Goal: Task Accomplishment & Management: Complete application form

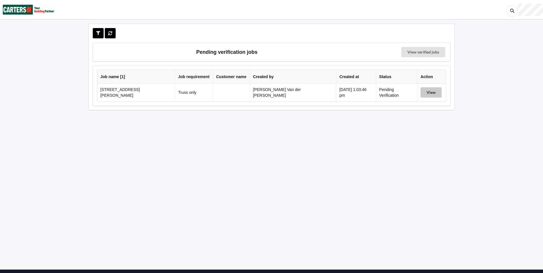
click at [424, 93] on button "View" at bounding box center [431, 92] width 21 height 10
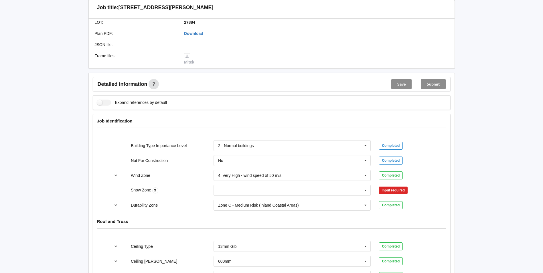
scroll to position [172, 0]
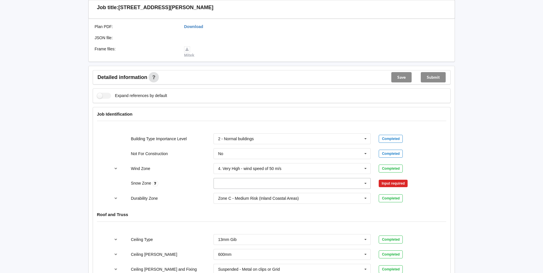
click at [233, 180] on input "text" at bounding box center [292, 183] width 157 height 10
click at [220, 192] on span "N0" at bounding box center [221, 194] width 5 height 5
click at [397, 179] on button "Confirm input" at bounding box center [396, 183] width 34 height 9
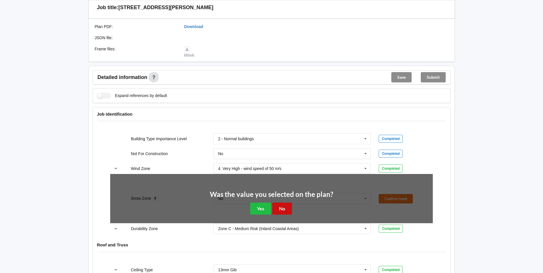
click at [278, 203] on button "No" at bounding box center [282, 209] width 20 height 12
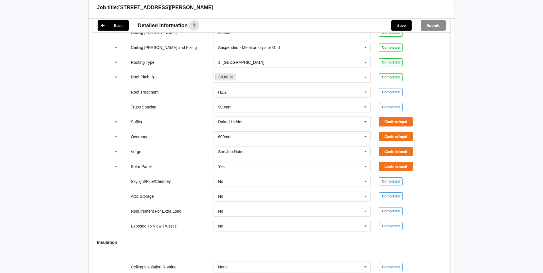
scroll to position [401, 0]
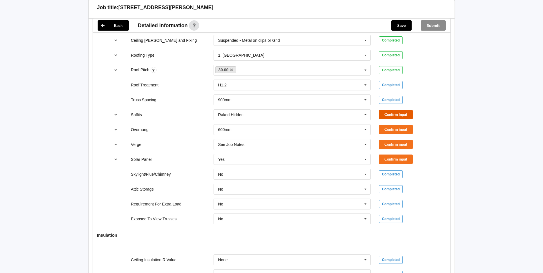
click at [389, 110] on button "Confirm input" at bounding box center [396, 114] width 34 height 9
click at [391, 125] on button "Confirm input" at bounding box center [396, 129] width 34 height 9
click at [391, 140] on button "Confirm input" at bounding box center [396, 144] width 34 height 9
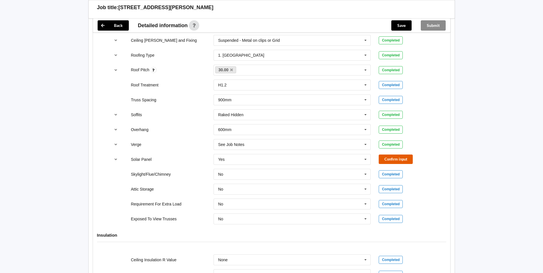
drag, startPoint x: 394, startPoint y: 151, endPoint x: 384, endPoint y: 158, distance: 11.9
click at [394, 155] on button "Confirm input" at bounding box center [396, 159] width 34 height 9
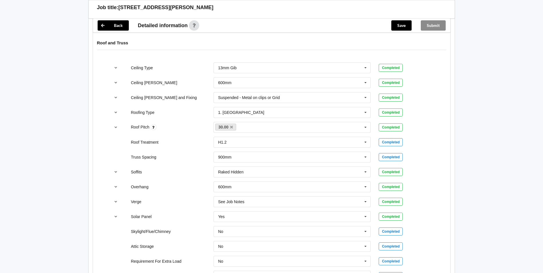
scroll to position [504, 0]
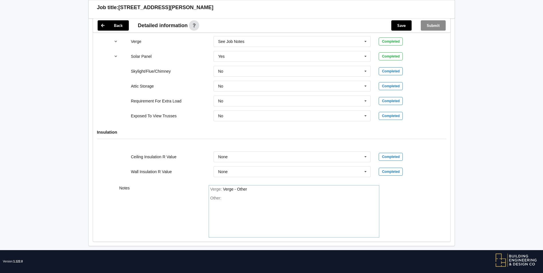
click at [241, 196] on div "Other:" at bounding box center [293, 216] width 167 height 40
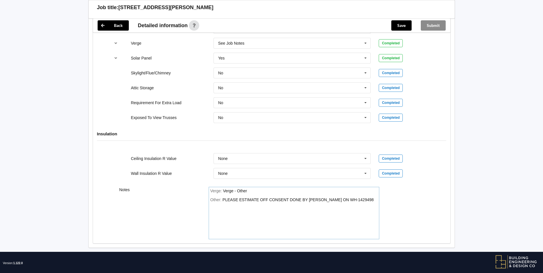
scroll to position [389, 0]
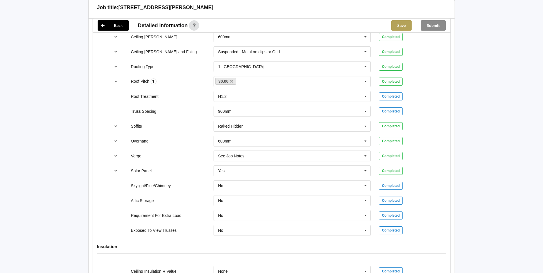
click at [398, 23] on button "Save" at bounding box center [401, 25] width 20 height 10
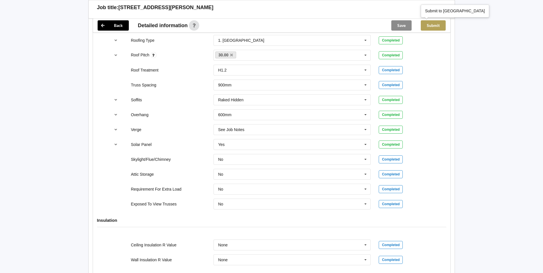
click at [431, 25] on button "Submit" at bounding box center [433, 25] width 25 height 10
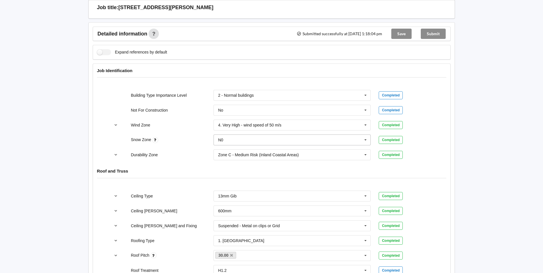
scroll to position [17, 0]
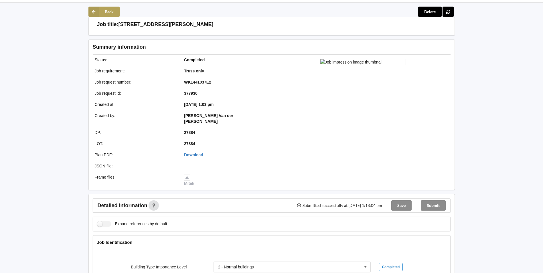
click at [111, 11] on button "Back" at bounding box center [103, 12] width 31 height 10
